Goal: Information Seeking & Learning: Find specific page/section

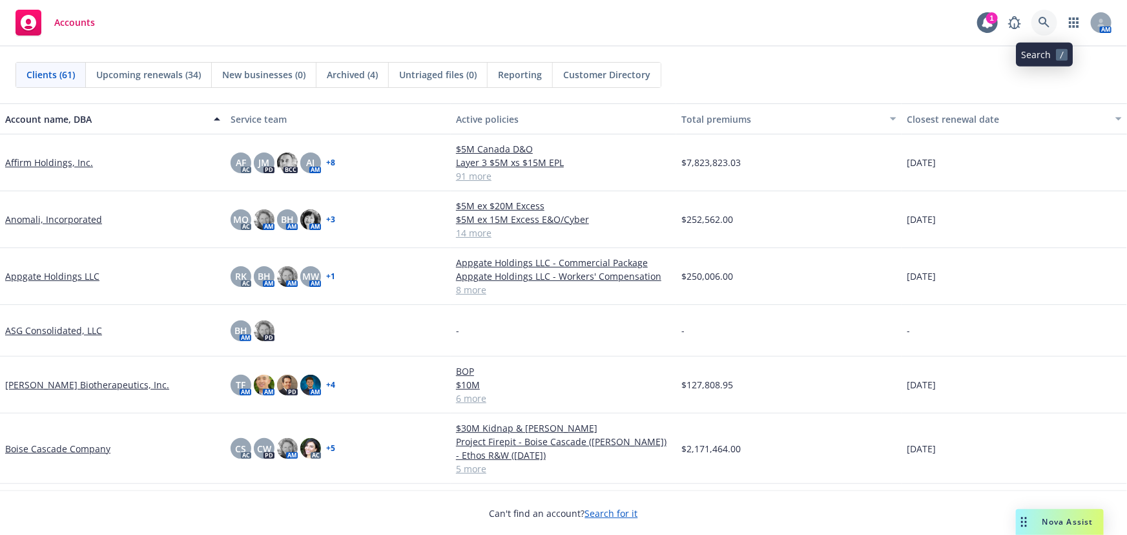
click at [1047, 23] on icon at bounding box center [1044, 23] width 12 height 12
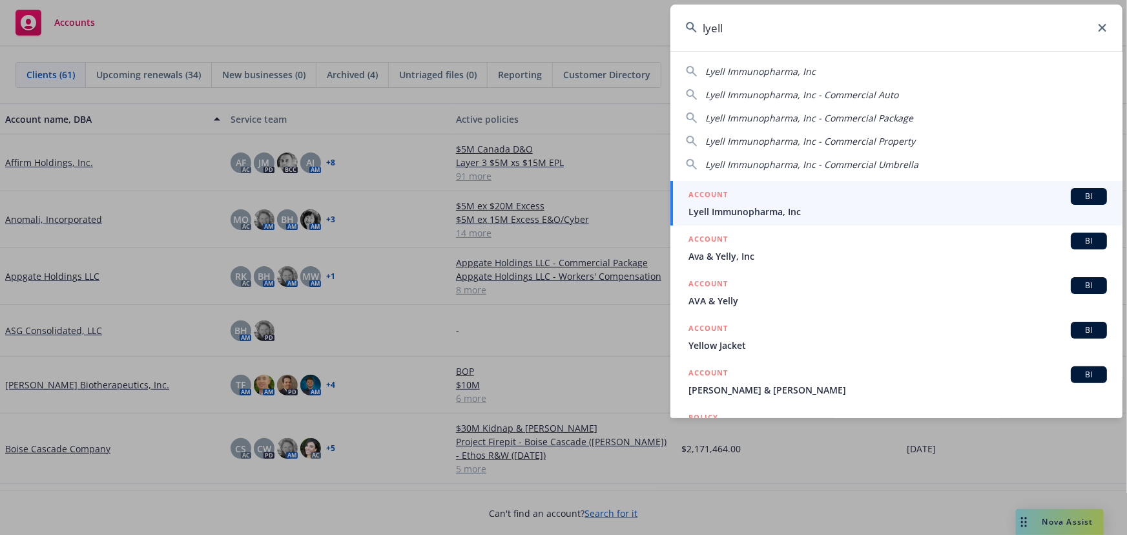
type input "lyell"
click at [925, 194] on div "ACCOUNT BI" at bounding box center [897, 196] width 418 height 17
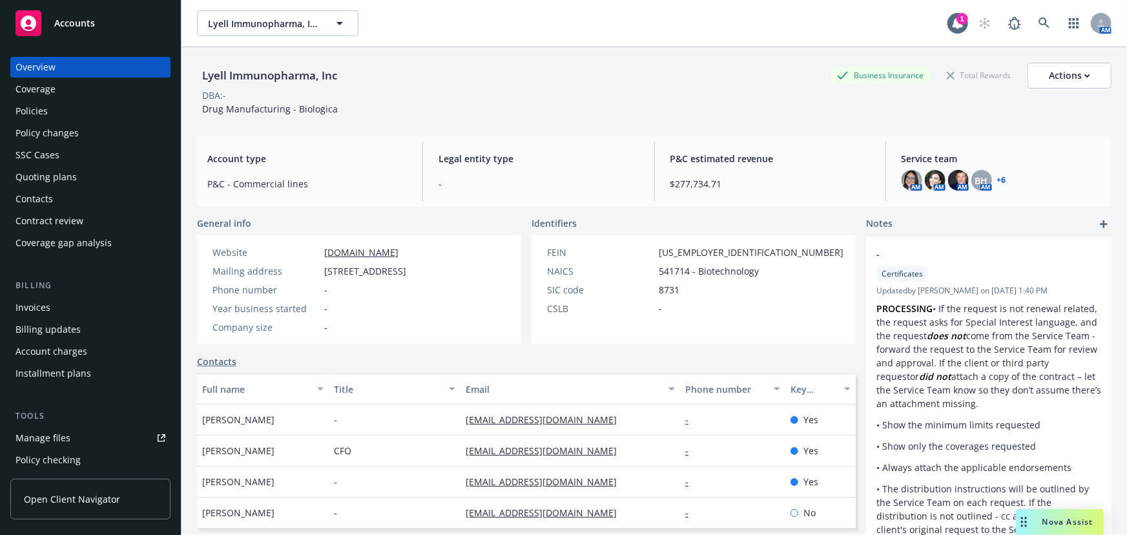
click at [53, 109] on div "Policies" at bounding box center [90, 111] width 150 height 21
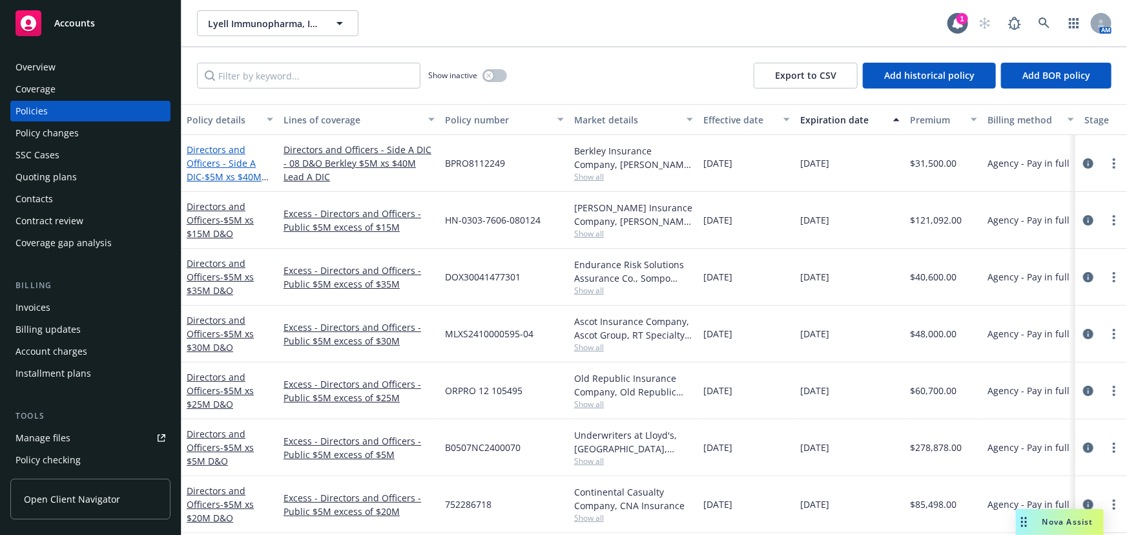
click at [263, 174] on span "- $5M xs $40M Lead A DIC" at bounding box center [228, 183] width 82 height 26
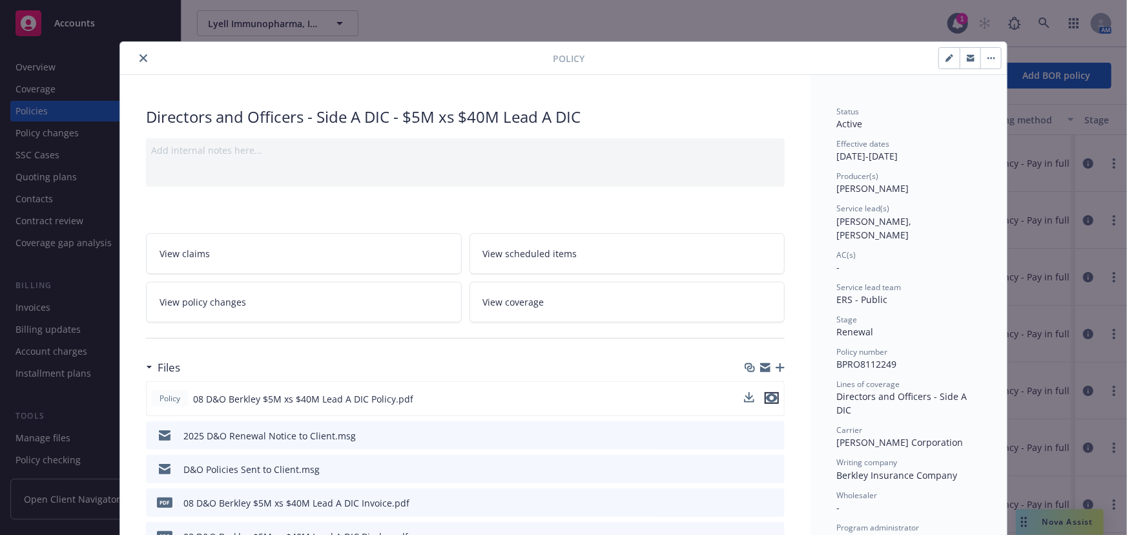
click at [770, 397] on icon "preview file" at bounding box center [772, 397] width 12 height 9
click at [139, 54] on icon "close" at bounding box center [143, 58] width 8 height 8
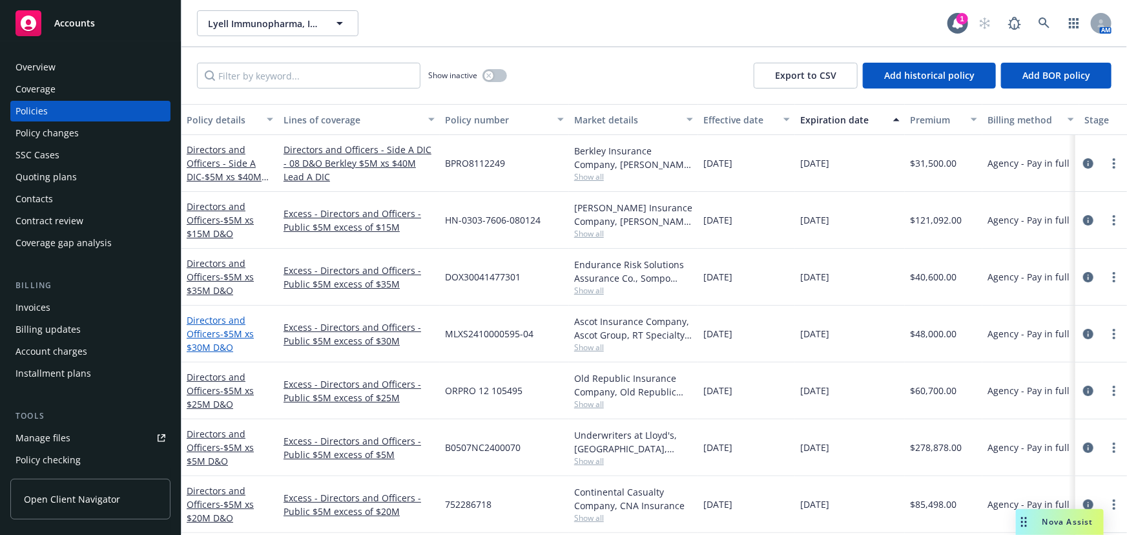
click at [230, 333] on span "- $5M xs $30M D&O" at bounding box center [220, 340] width 67 height 26
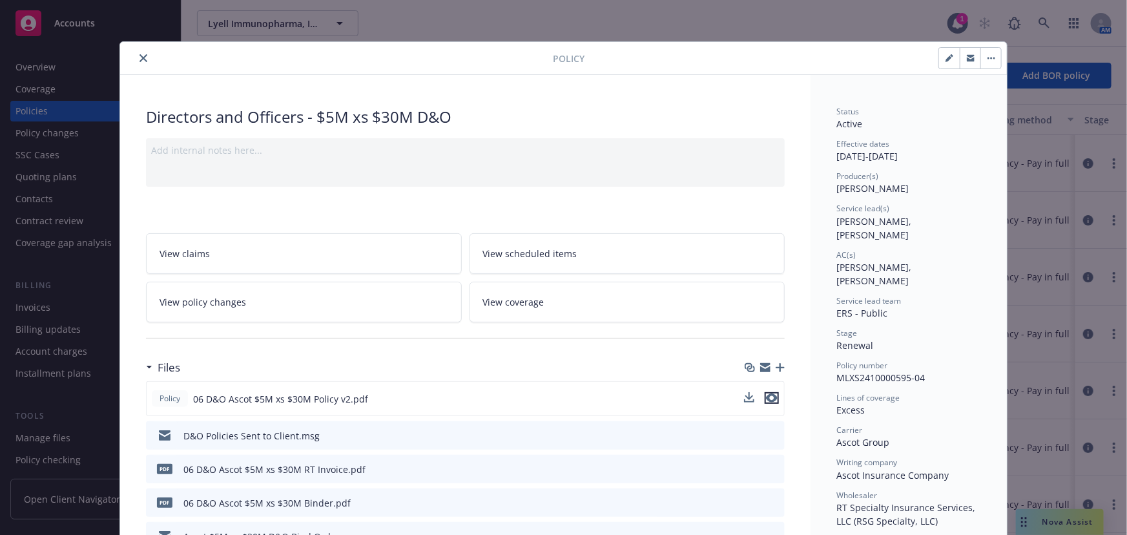
click at [769, 396] on icon "preview file" at bounding box center [772, 397] width 12 height 9
